Goal: Information Seeking & Learning: Learn about a topic

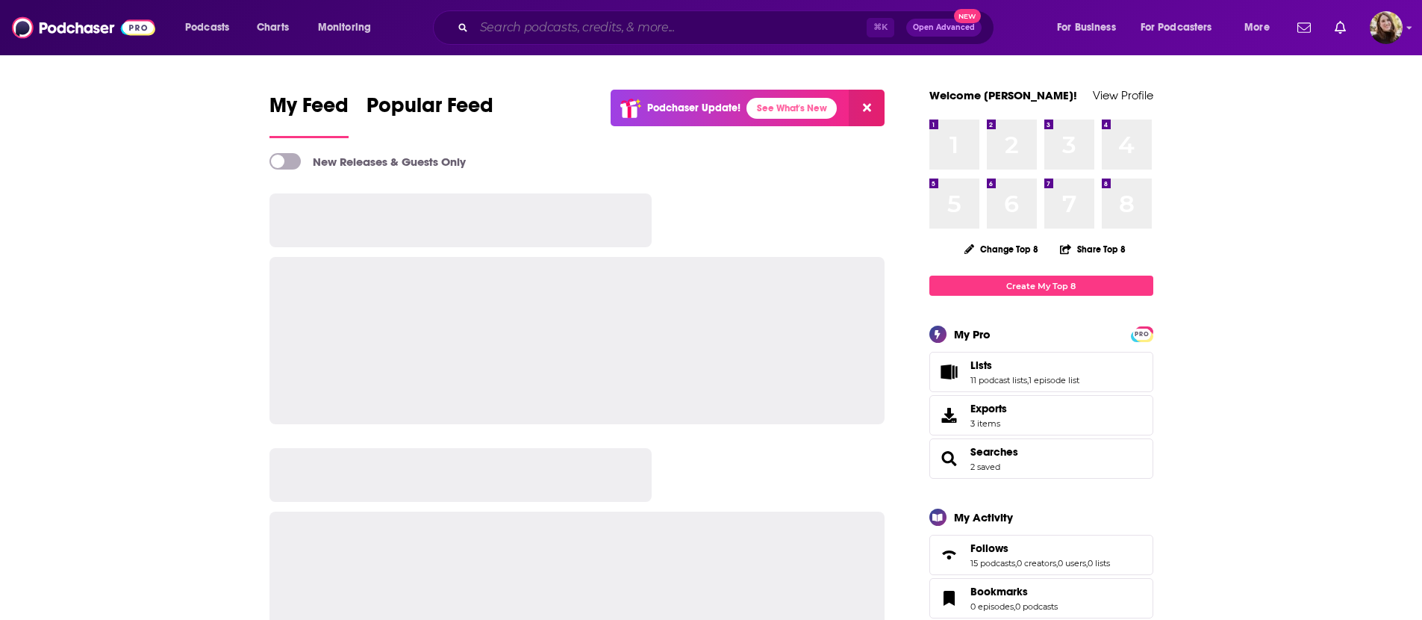
click at [644, 22] on input "Search podcasts, credits, & more..." at bounding box center [670, 28] width 393 height 24
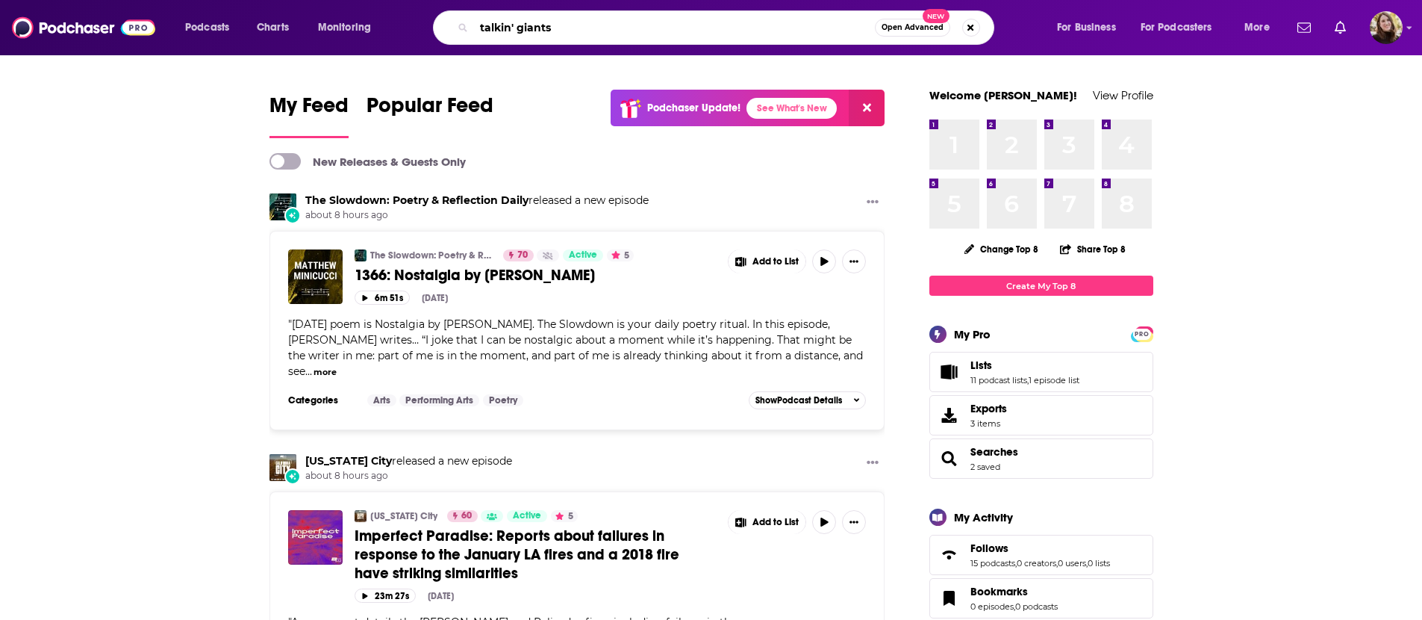
click at [598, 37] on input "talkin' giants" at bounding box center [674, 28] width 401 height 24
type input "talkin' giants"
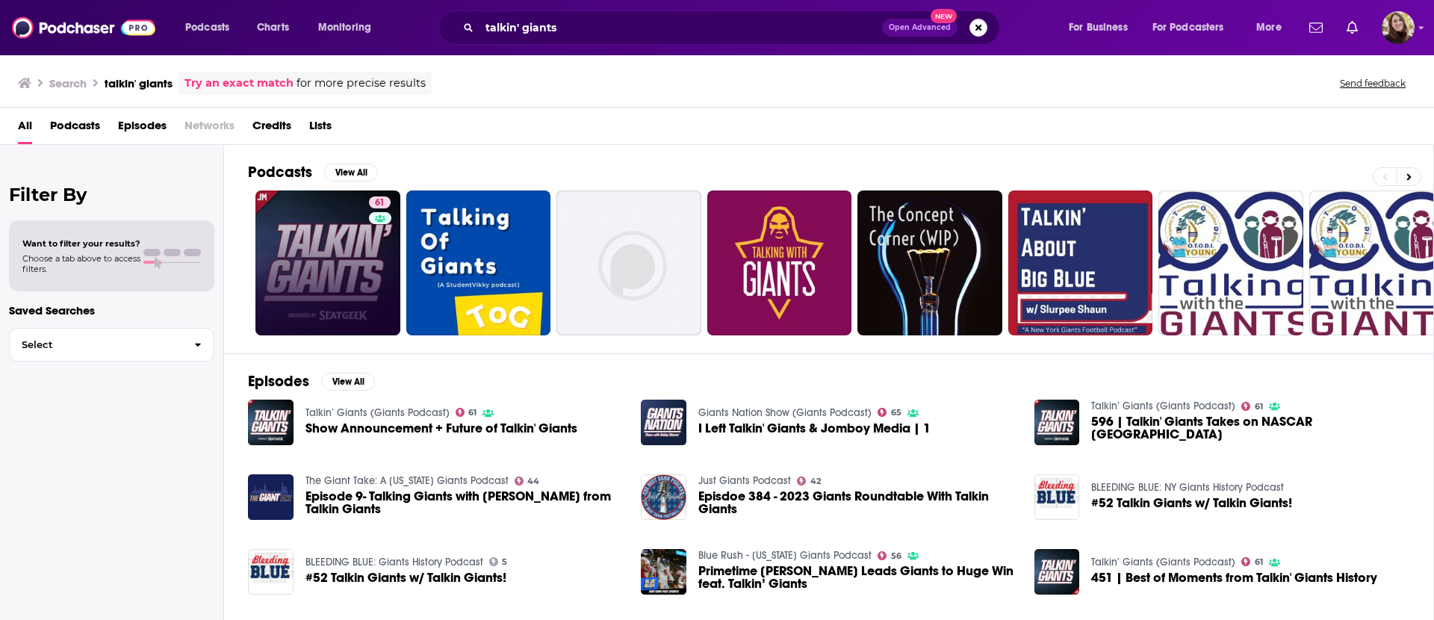
click at [332, 232] on link "61" at bounding box center [327, 262] width 145 height 145
